Goal: Complete application form

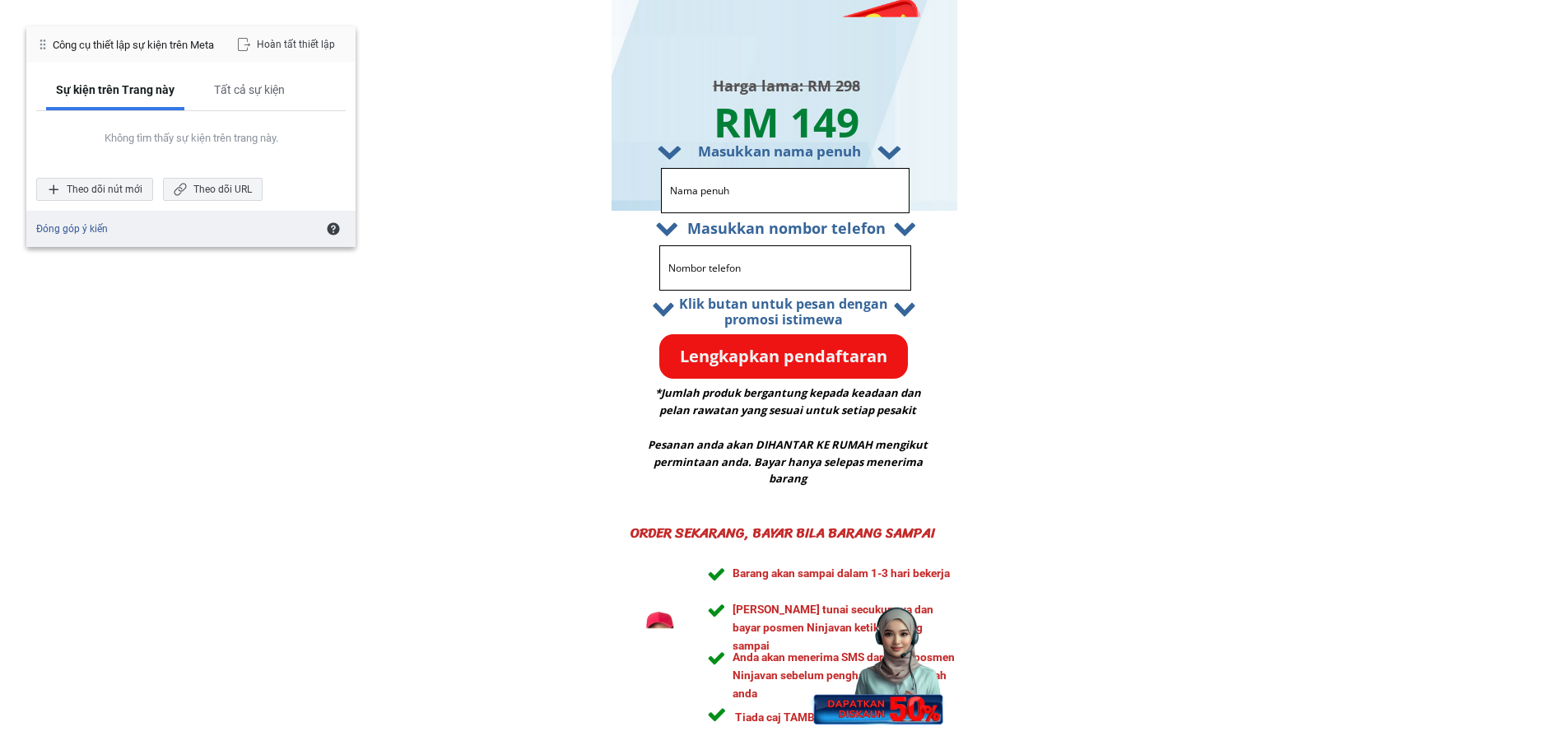
scroll to position [7817, 0]
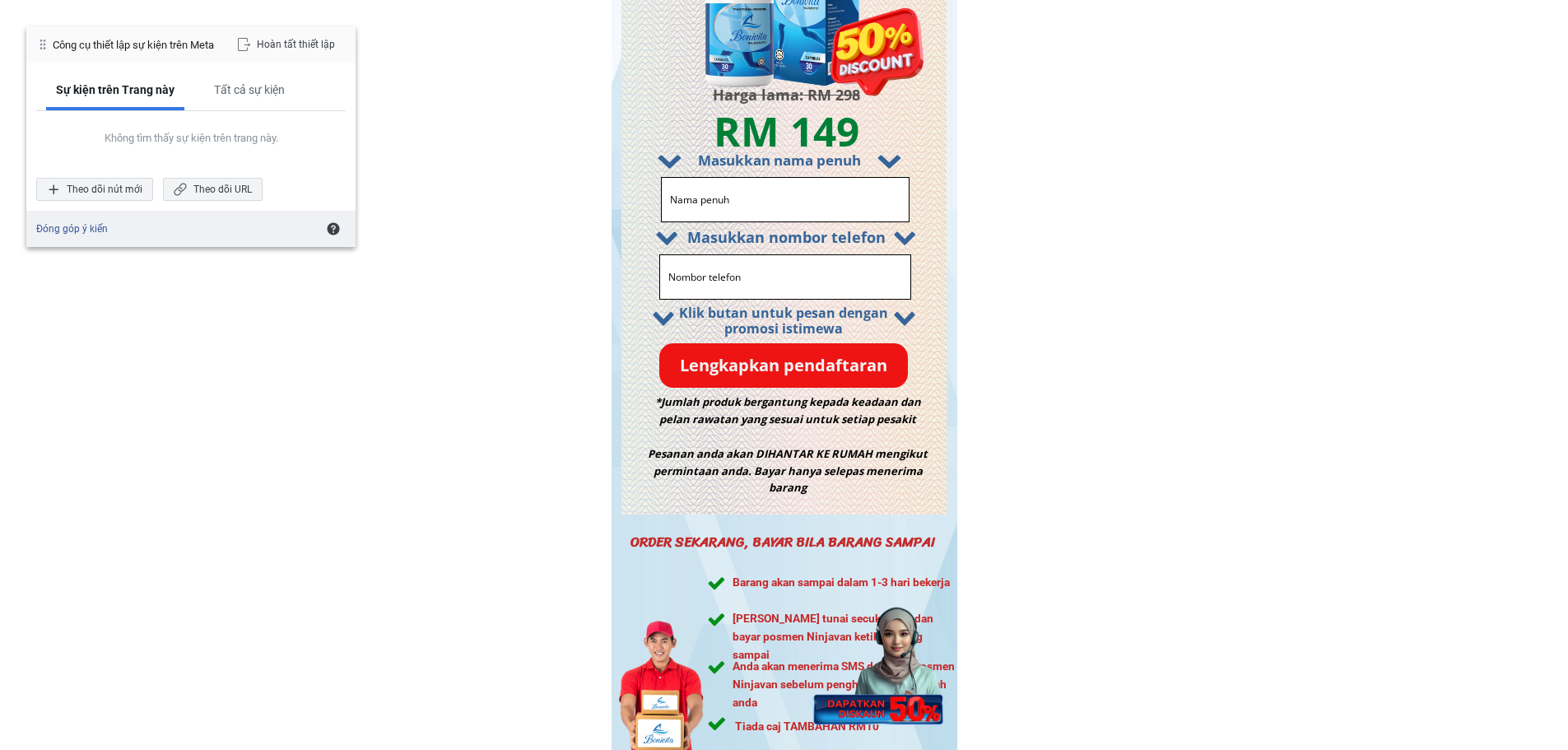
click at [812, 208] on input "text" at bounding box center [785, 200] width 239 height 43
type input "A Phủ"
click at [777, 266] on input "tel" at bounding box center [785, 276] width 241 height 43
type input "0955683125"
click at [789, 365] on p "Lengkapkan pendaftaran" at bounding box center [784, 365] width 249 height 45
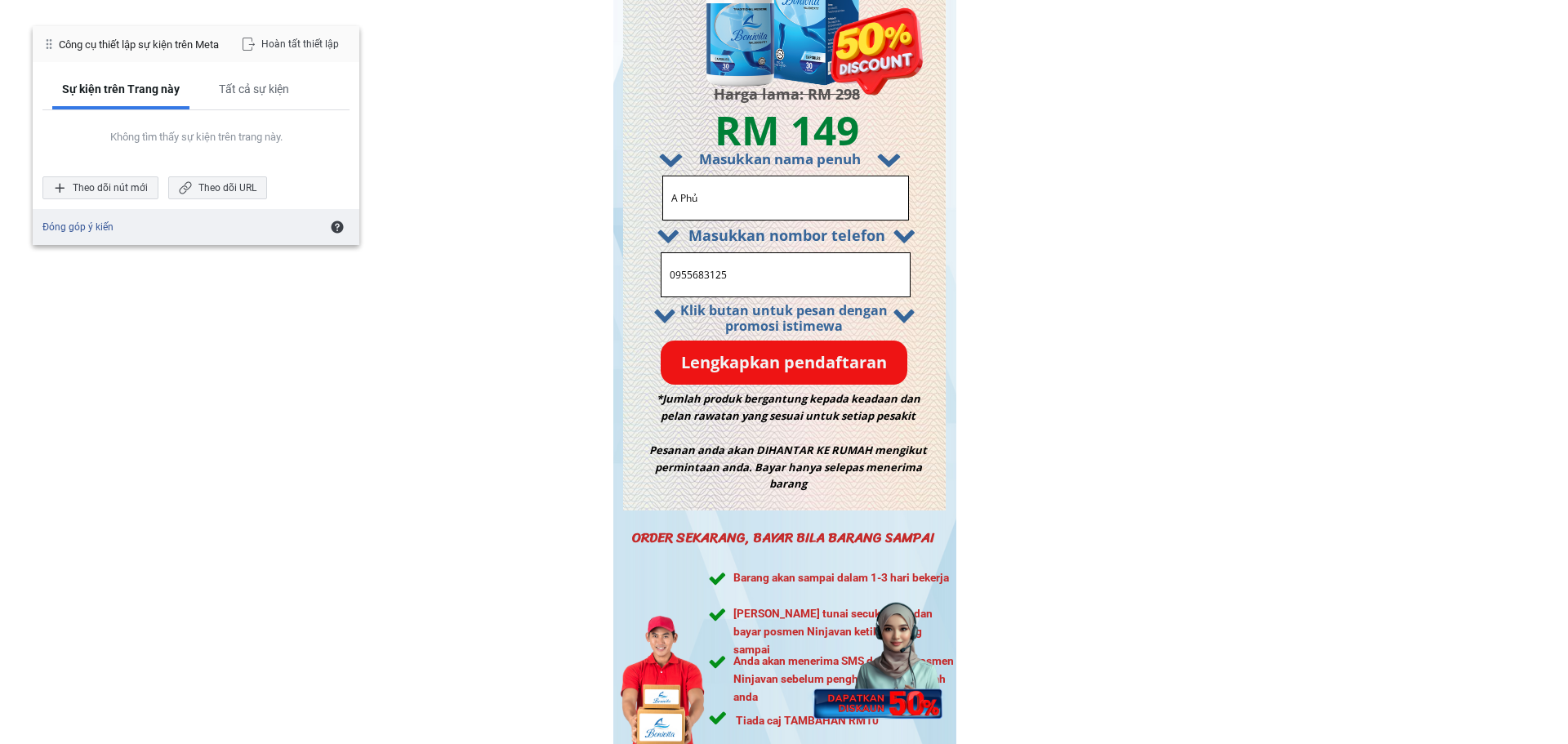
scroll to position [0, 0]
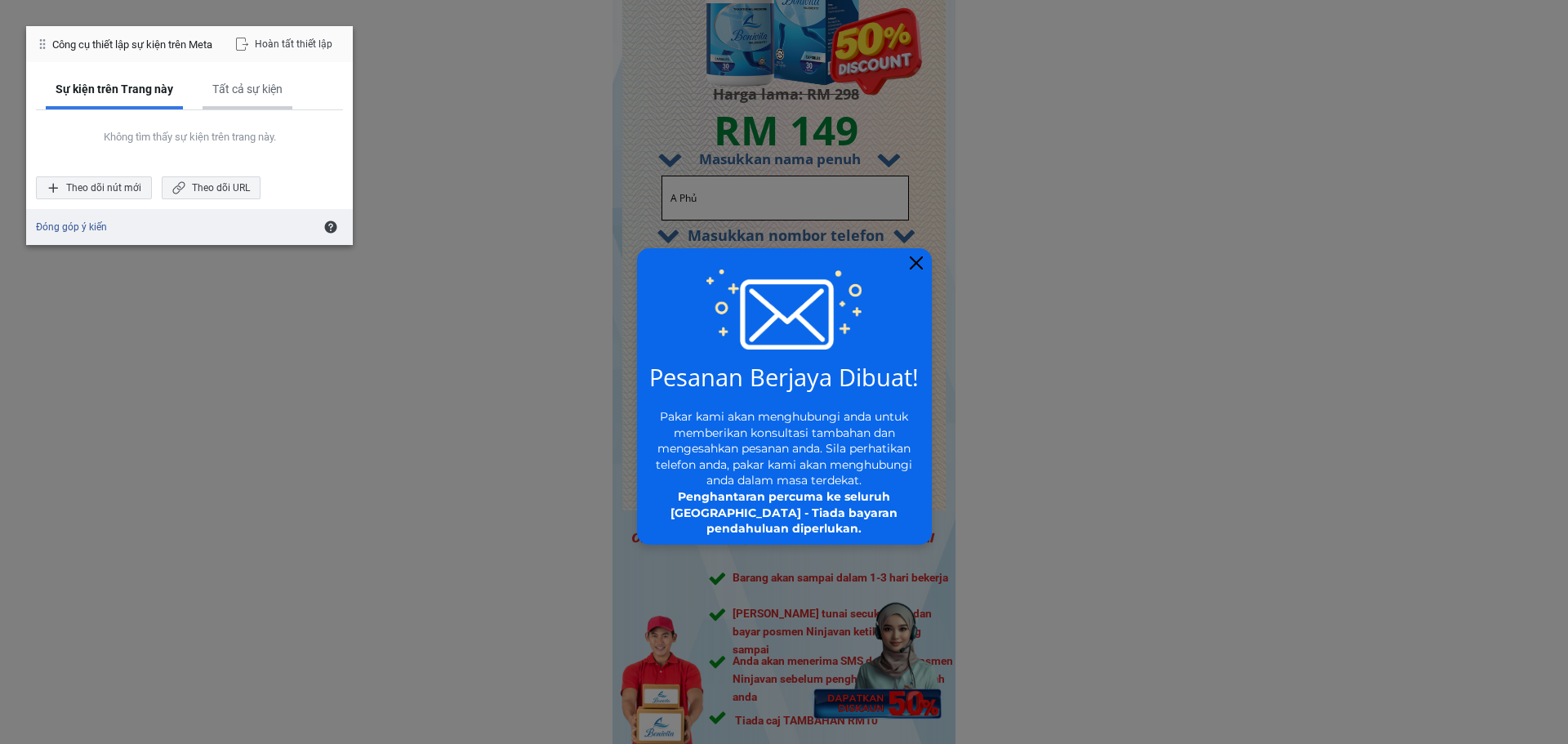
click at [253, 92] on div "Tất cả sự kiện" at bounding box center [247, 89] width 70 height 15
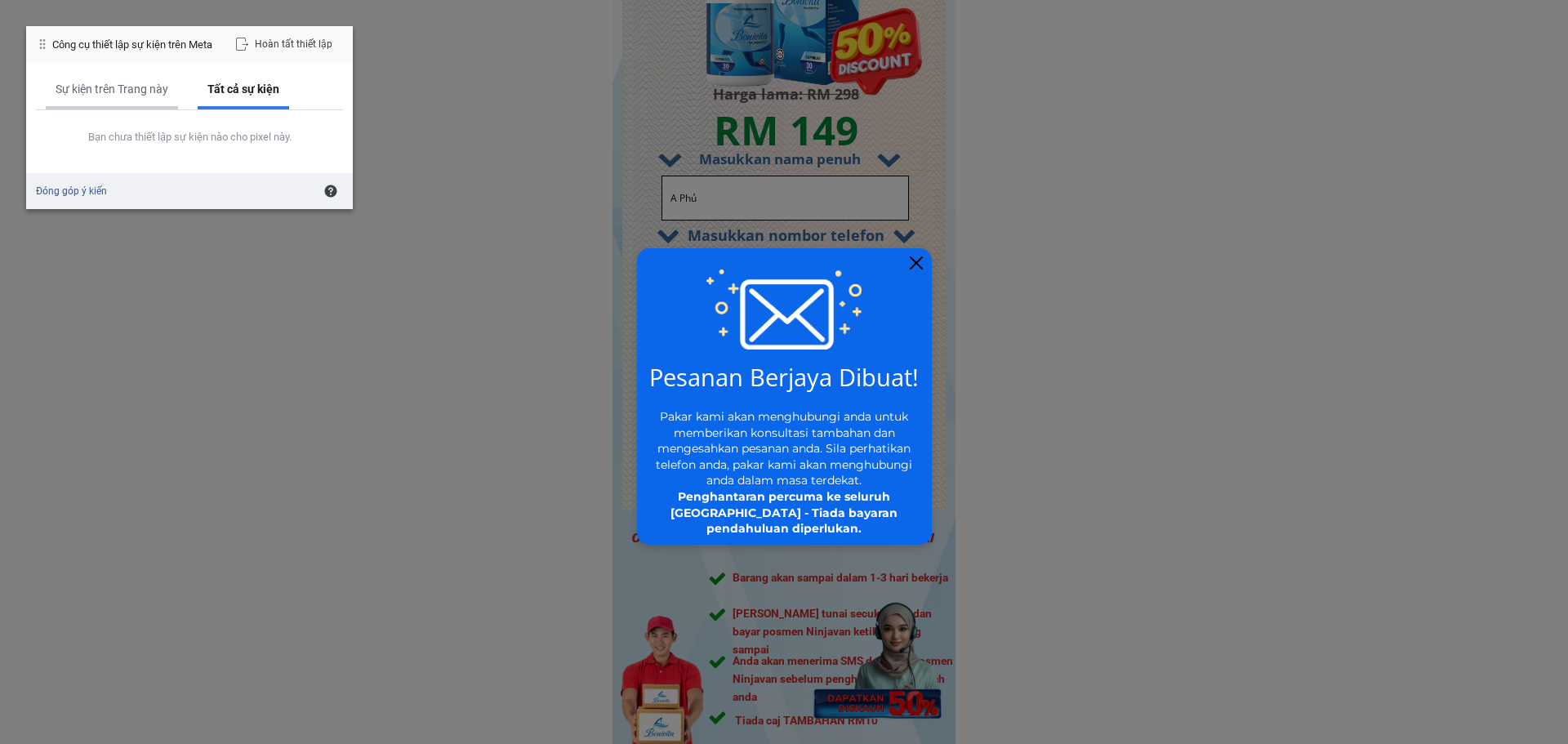
drag, startPoint x: 106, startPoint y: 97, endPoint x: 135, endPoint y: 103, distance: 29.6
click at [106, 97] on div "Sự kiện trên Trang này" at bounding box center [112, 90] width 132 height 37
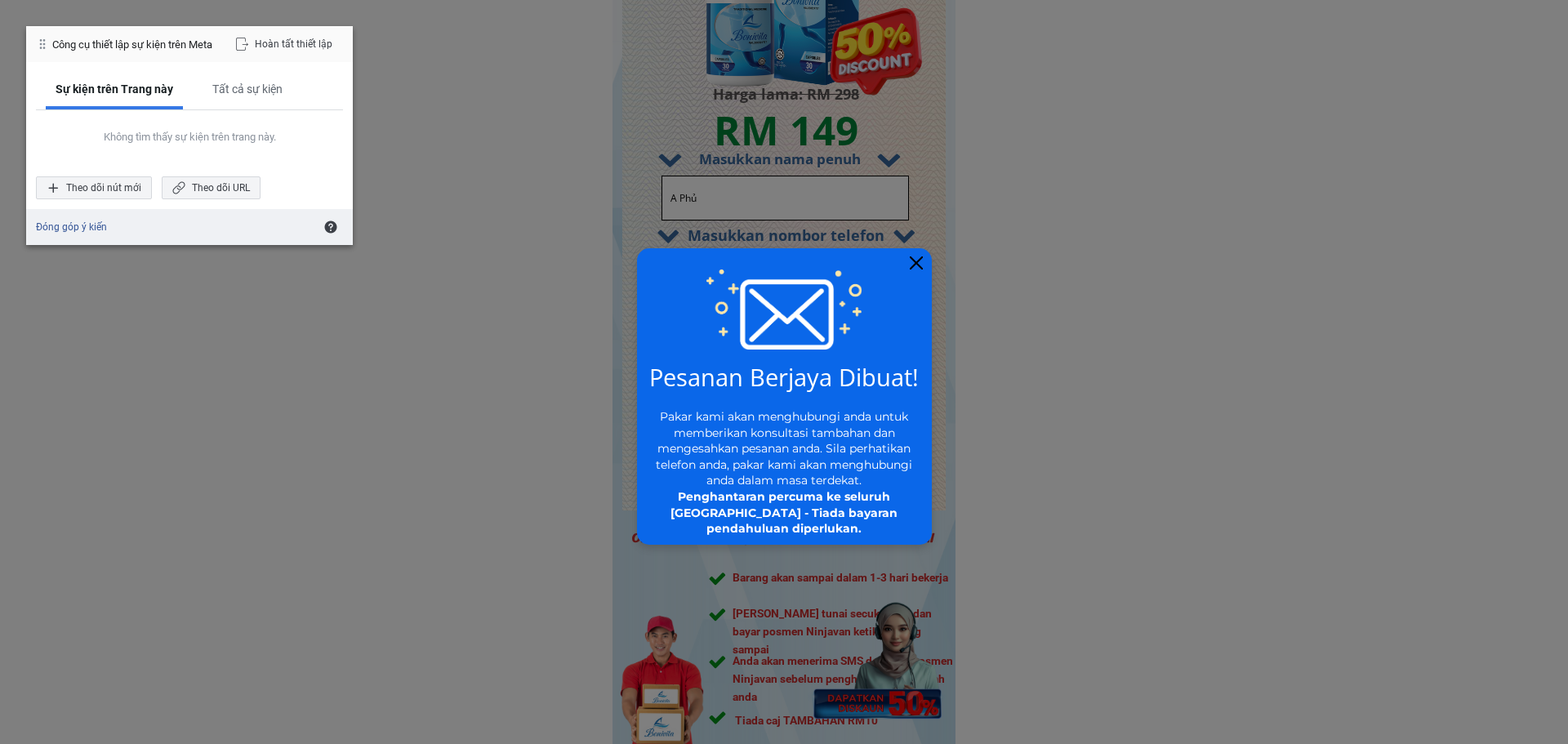
click at [915, 254] on div at bounding box center [784, 396] width 295 height 296
click at [915, 257] on div at bounding box center [916, 263] width 13 height 13
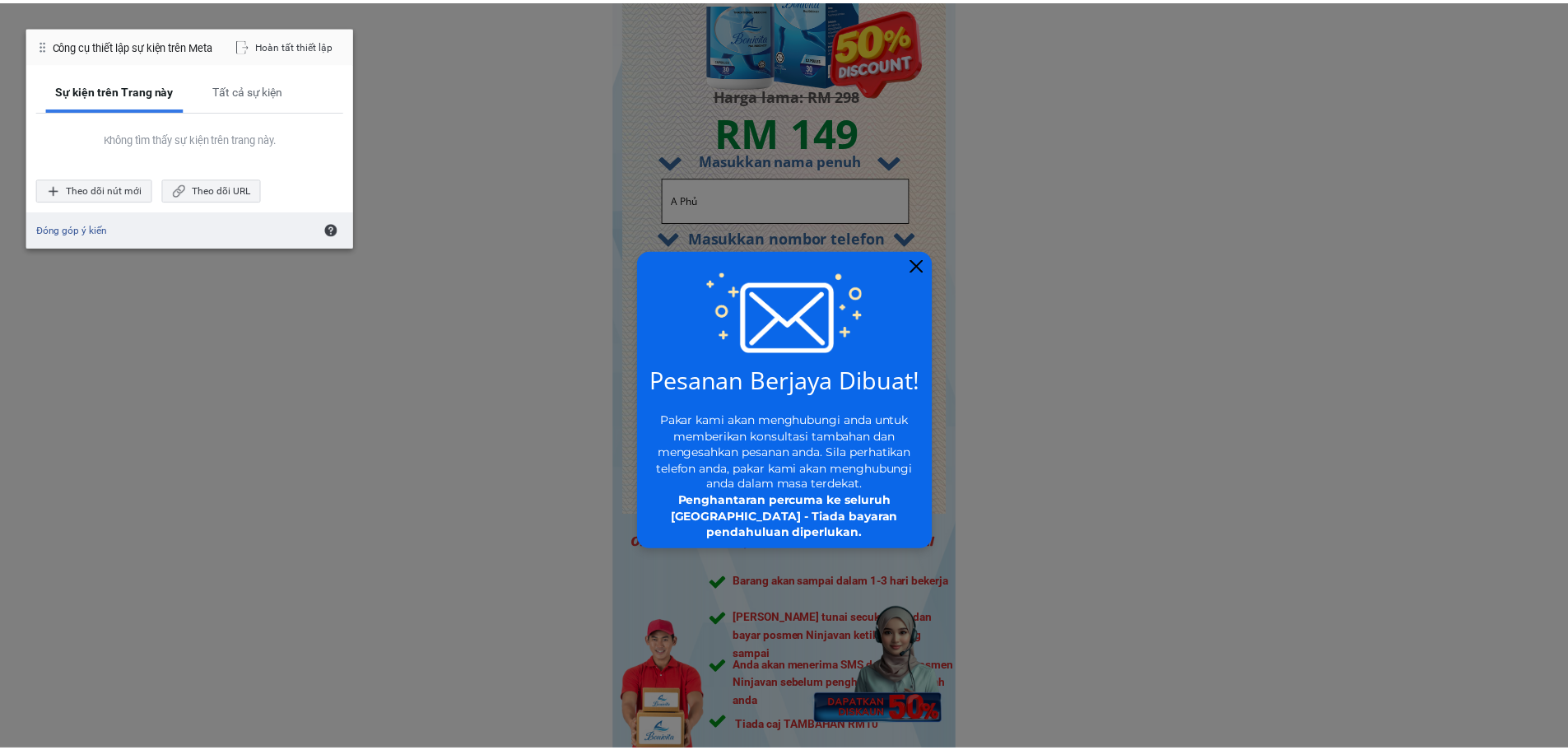
scroll to position [7817, 0]
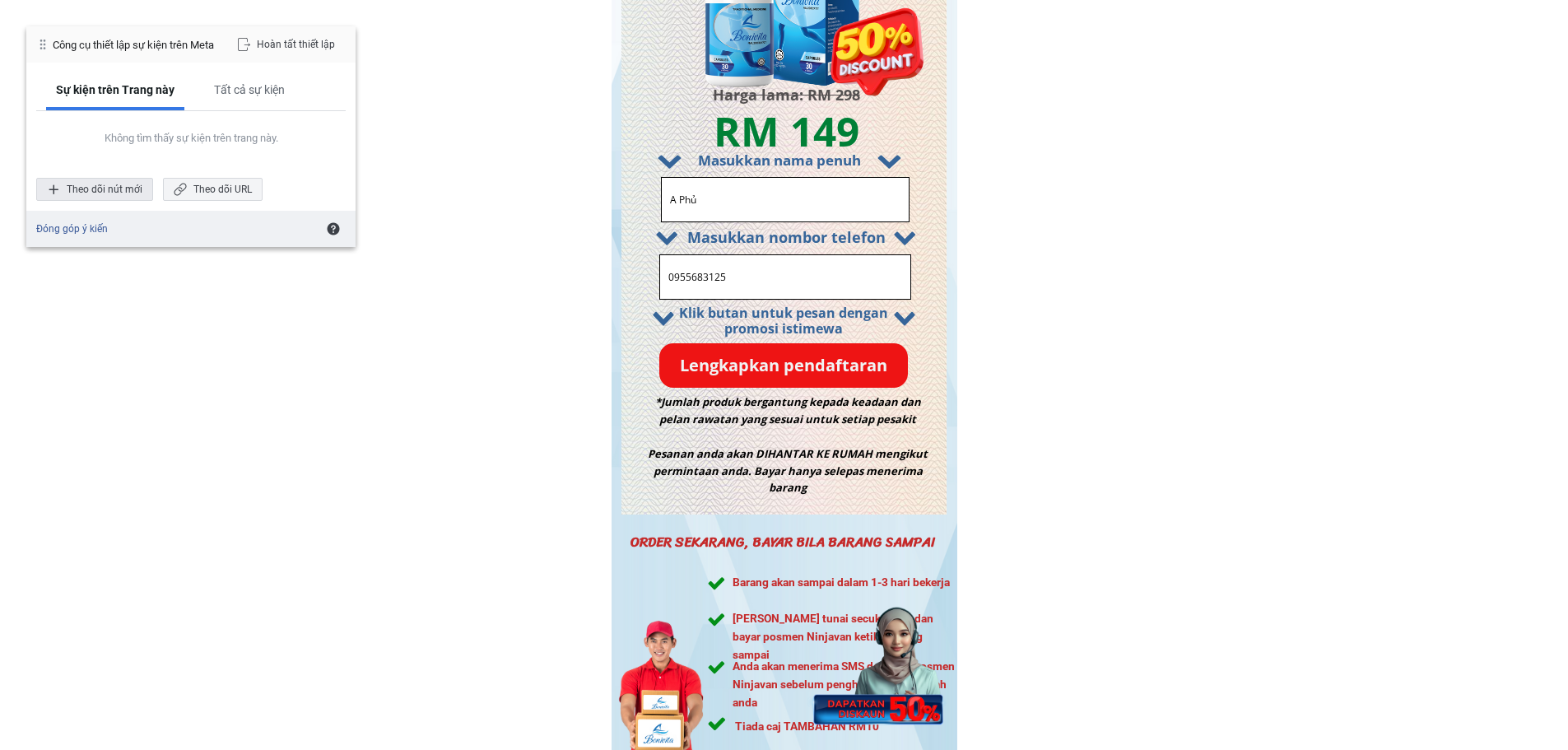
click at [121, 194] on div "Theo dõi nút mới" at bounding box center [94, 190] width 117 height 23
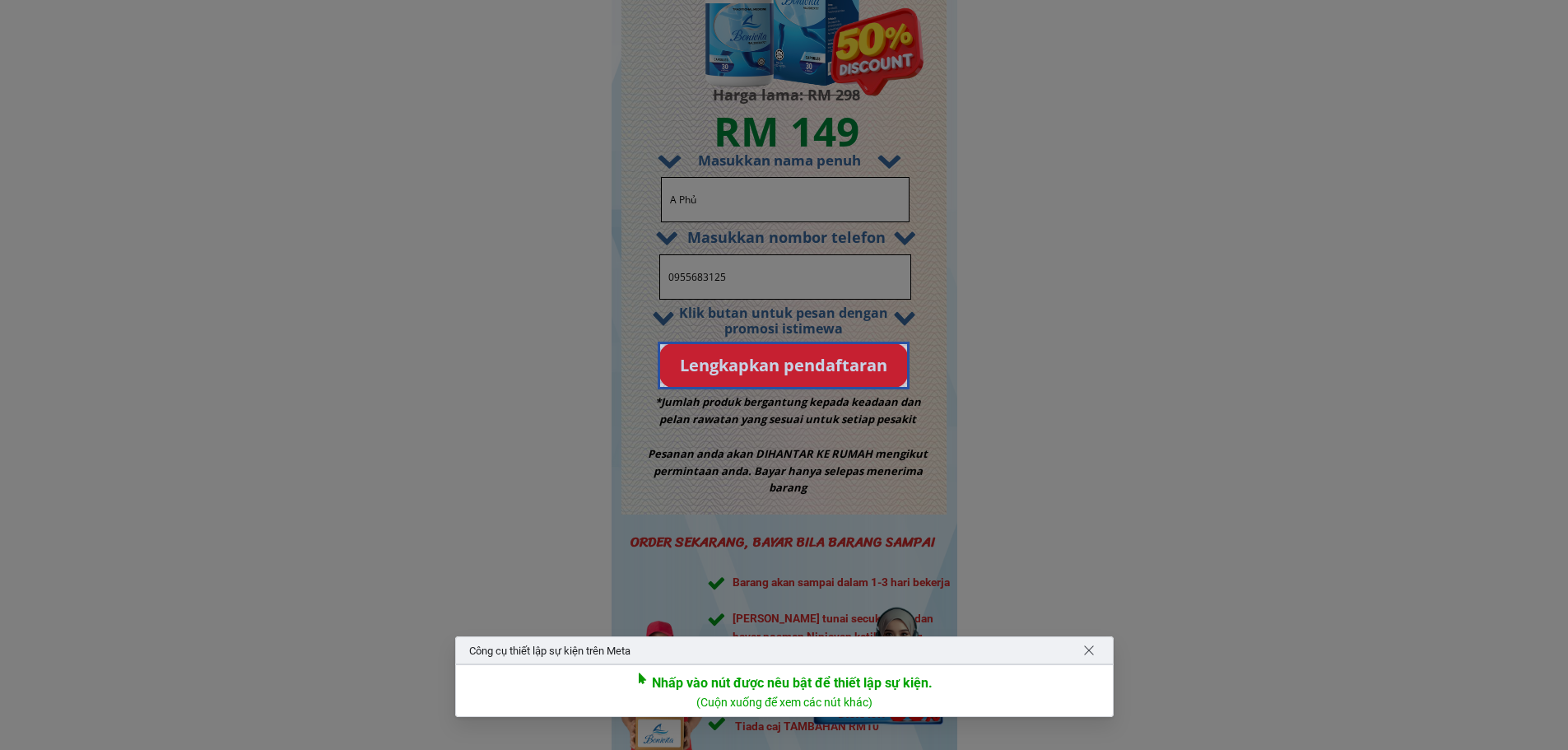
click at [799, 358] on div at bounding box center [784, 365] width 251 height 48
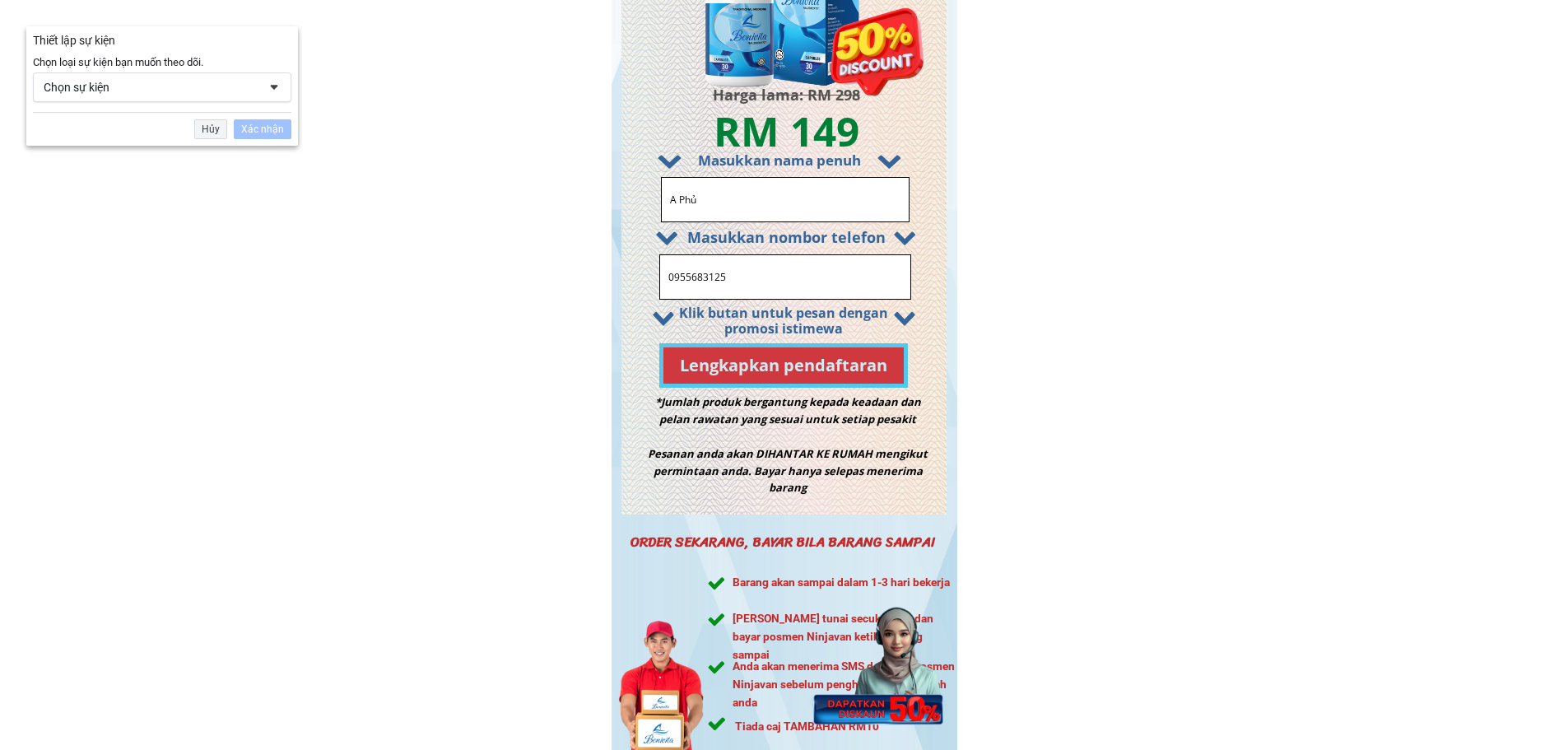
scroll to position [7808, 0]
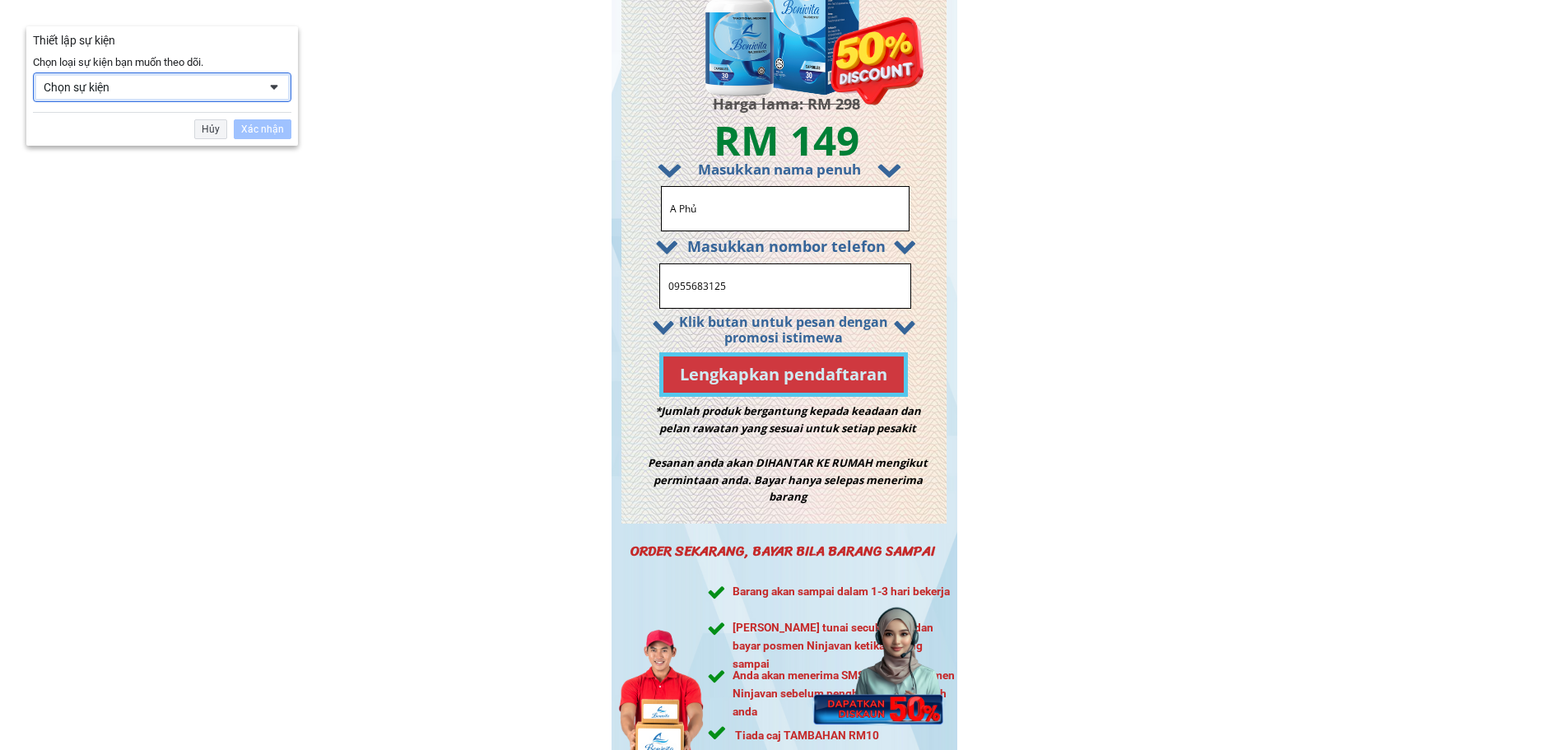
click at [156, 87] on div "Chọn sự kiện" at bounding box center [150, 87] width 214 height 15
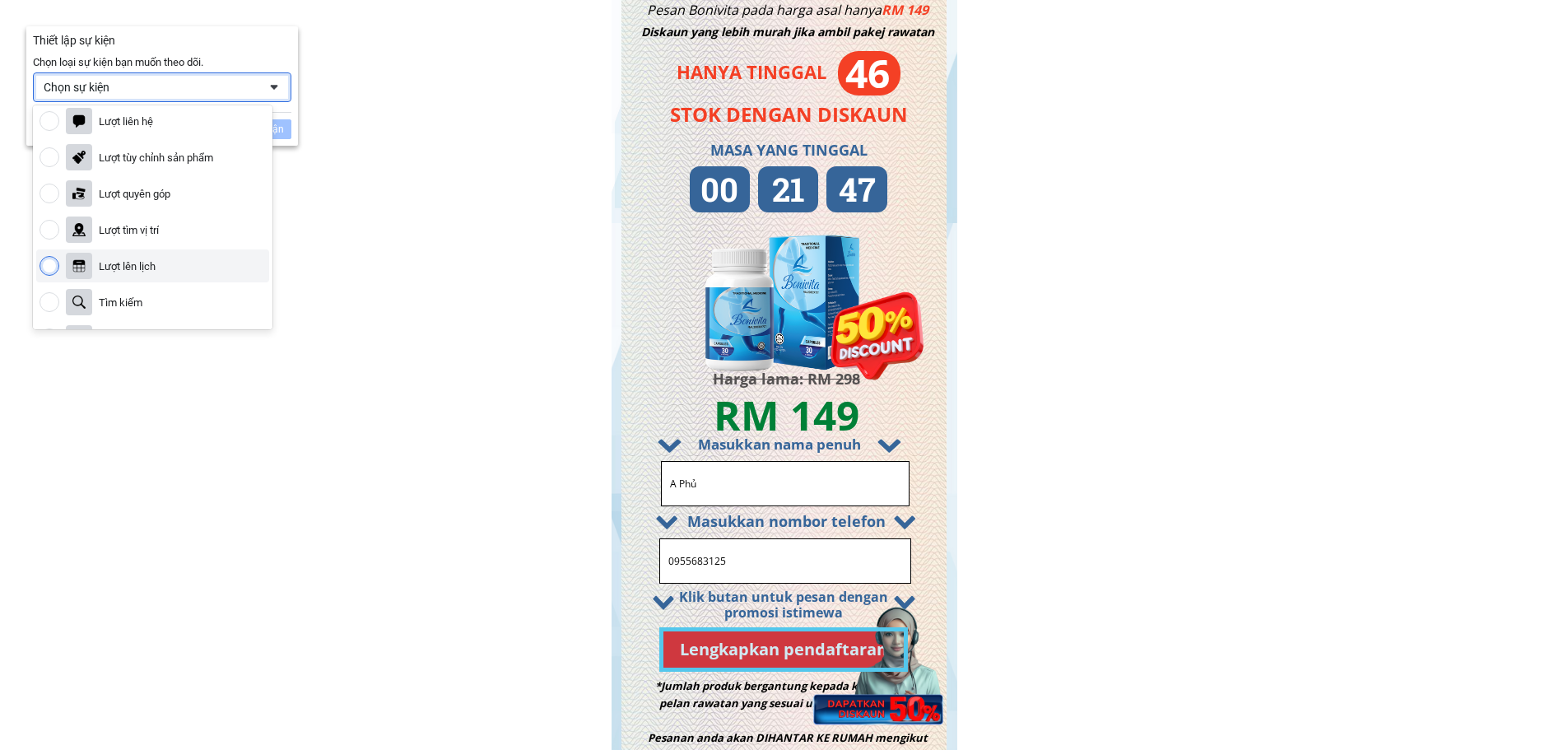
scroll to position [125, 0]
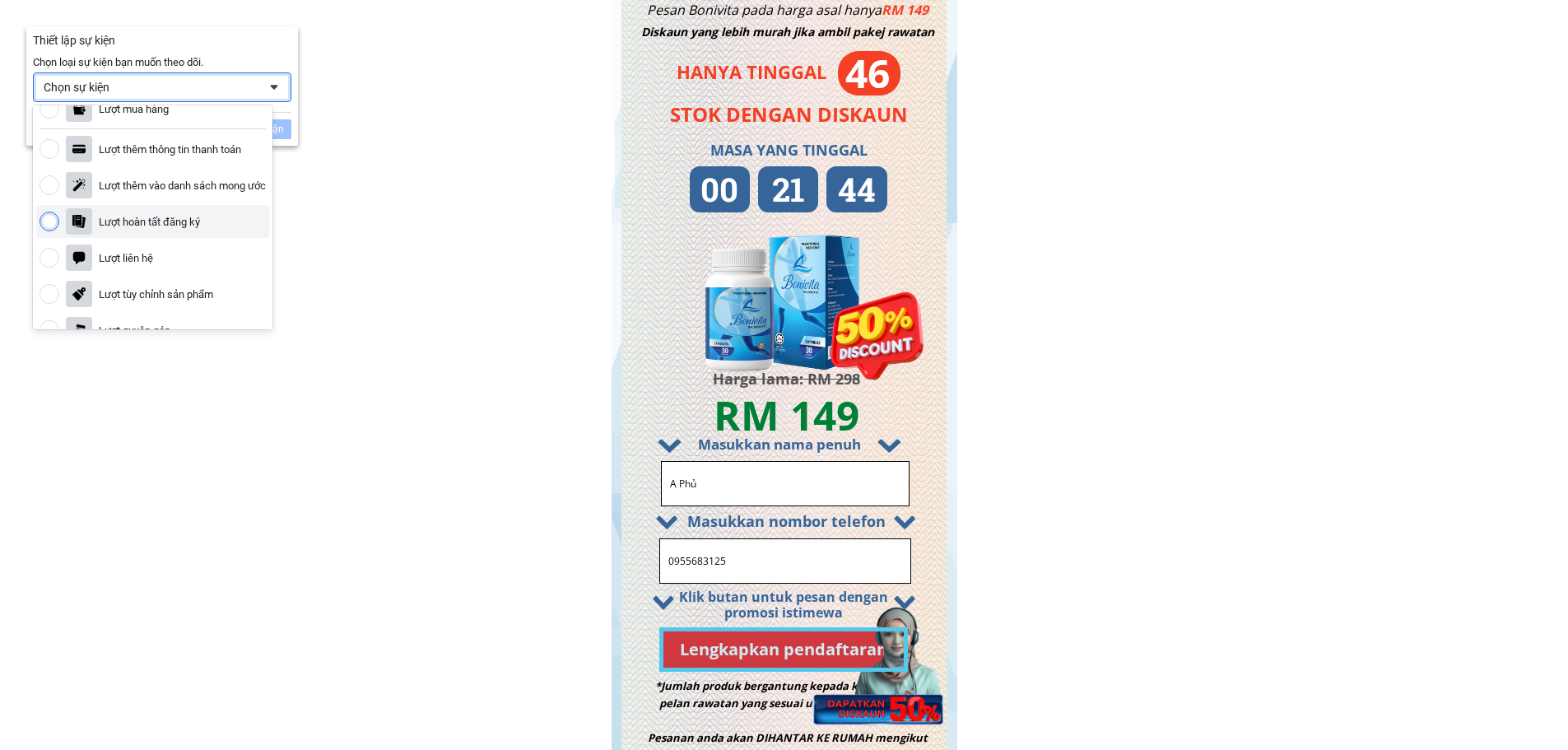
click at [224, 222] on div "Lượt hoàn tất đăng ký" at bounding box center [152, 221] width 233 height 33
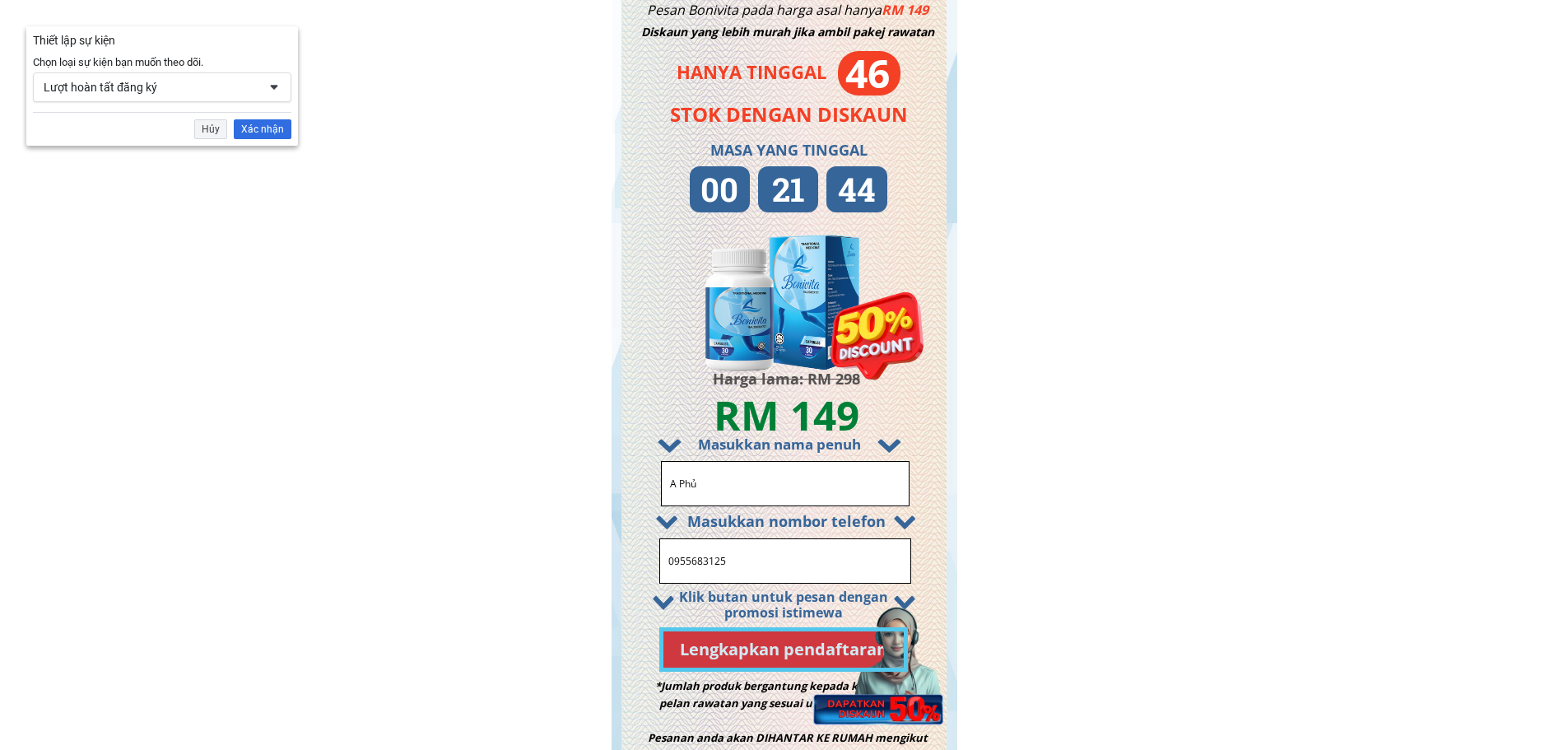
click at [286, 138] on div "Xác nhận" at bounding box center [262, 129] width 57 height 20
